Goal: Information Seeking & Learning: Learn about a topic

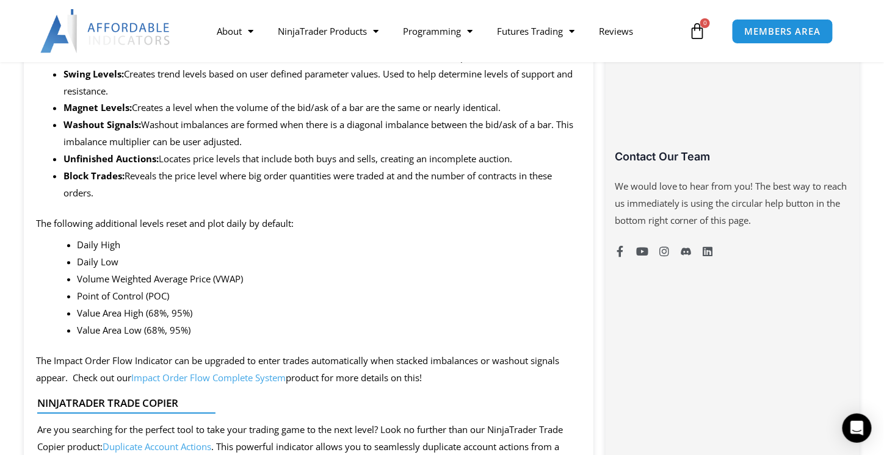
scroll to position [854, 0]
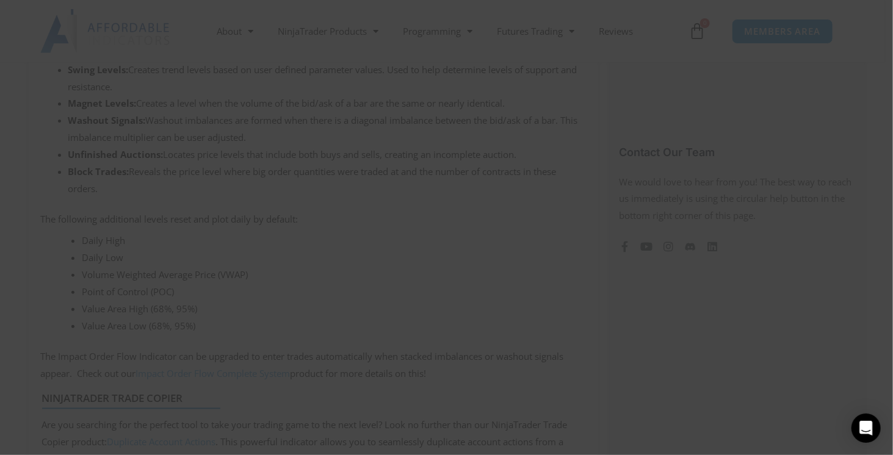
click at [678, 10] on span at bounding box center [681, 9] width 20 height 7
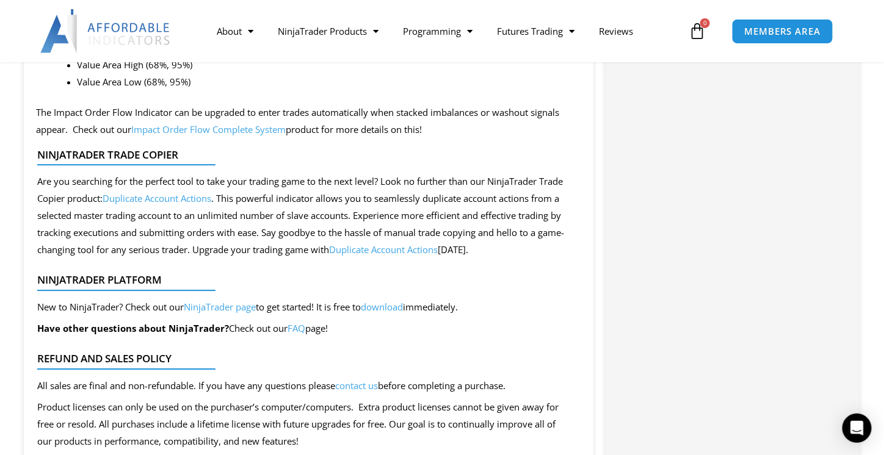
scroll to position [915, 0]
